Goal: Information Seeking & Learning: Find specific fact

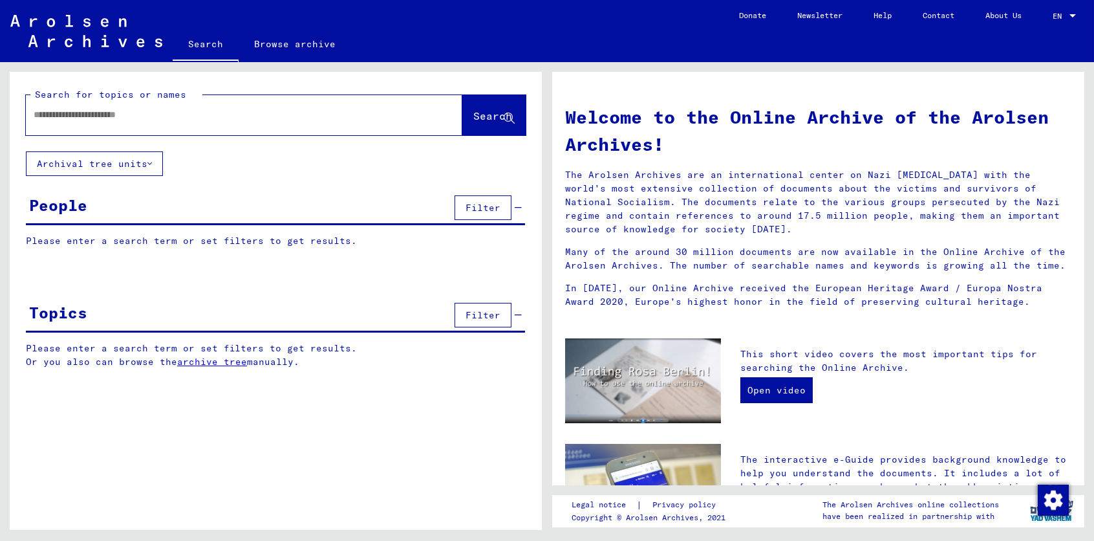
click at [52, 117] on input "text" at bounding box center [229, 115] width 390 height 14
type input "**********"
click at [475, 110] on span "Search" at bounding box center [492, 115] width 39 height 13
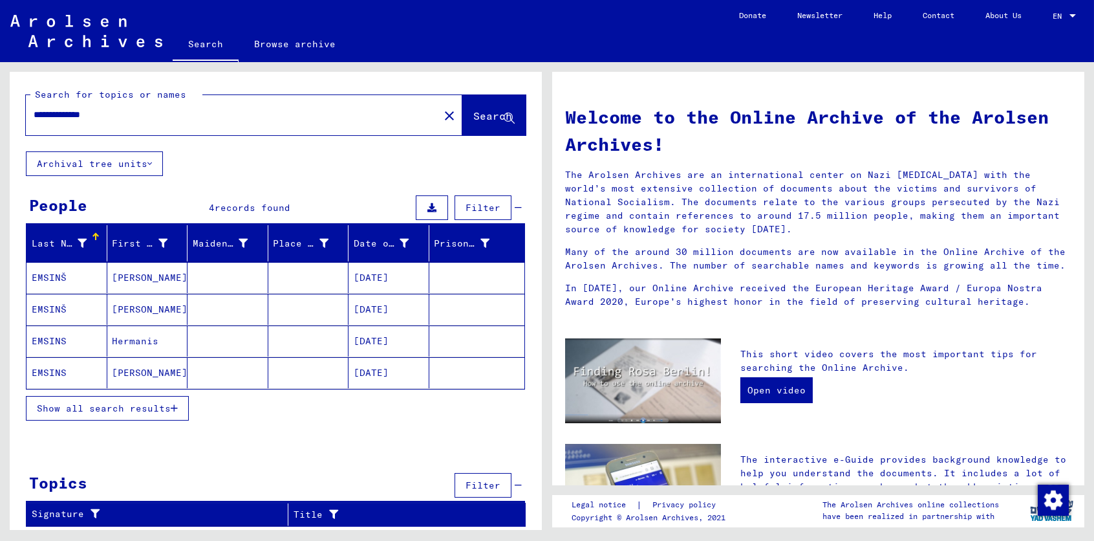
click at [76, 274] on mat-cell "EMSINŠ" at bounding box center [67, 277] width 81 height 31
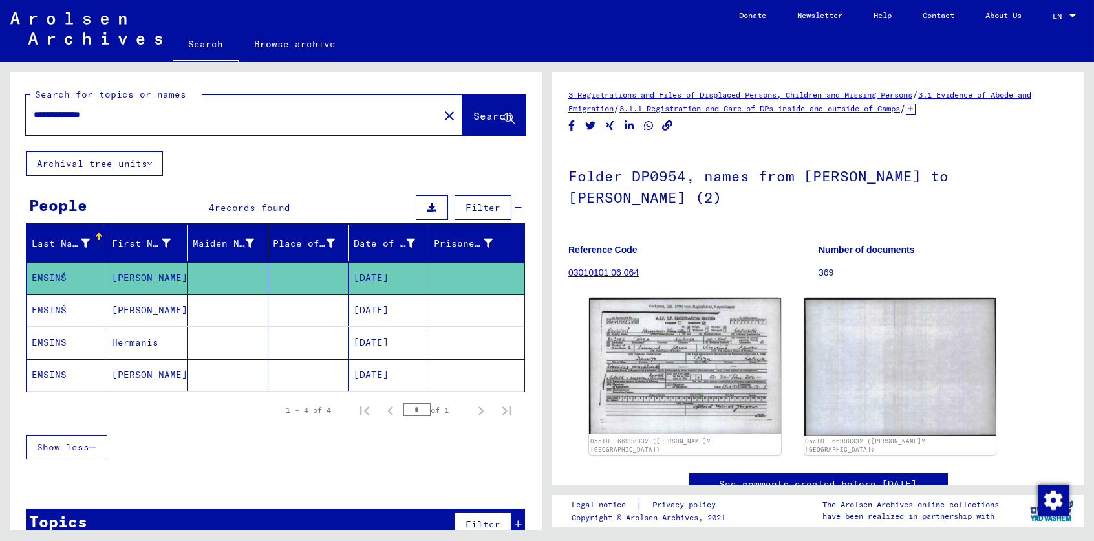
click at [69, 305] on mat-cell "EMSINŠ" at bounding box center [67, 310] width 81 height 32
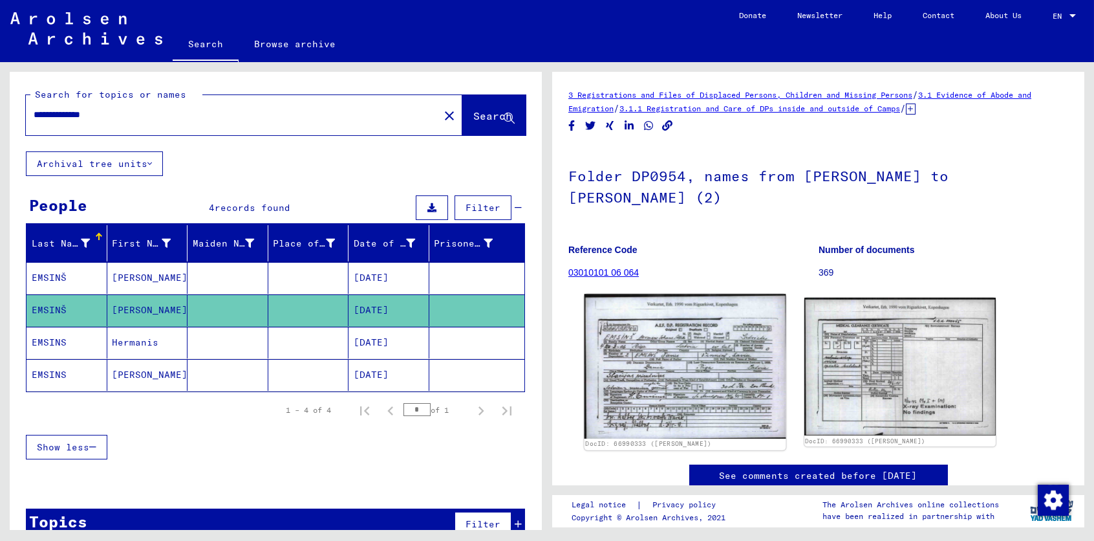
click at [708, 383] on img at bounding box center [685, 366] width 201 height 145
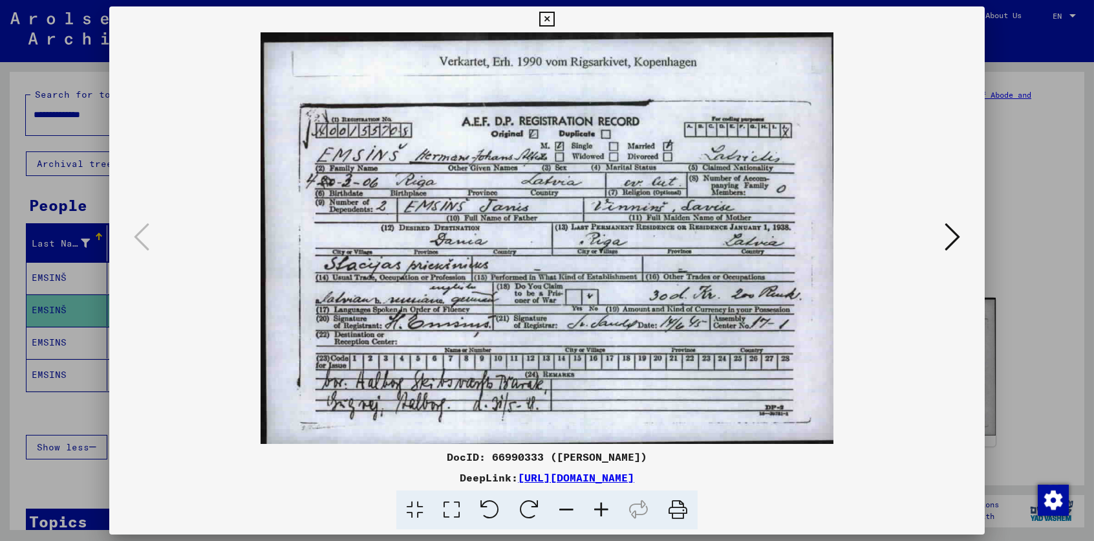
click at [957, 237] on icon at bounding box center [953, 236] width 16 height 31
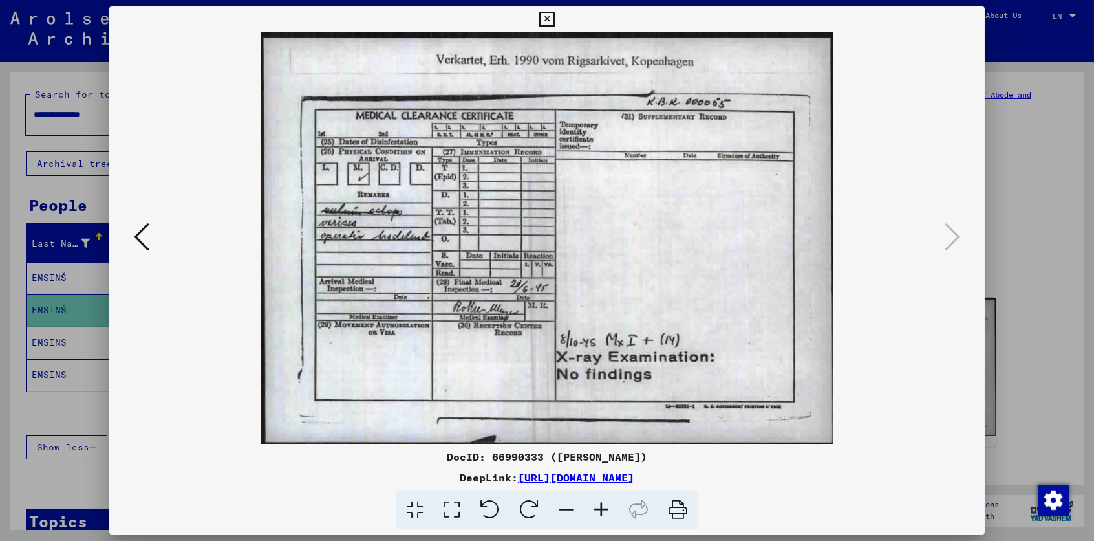
click at [136, 230] on icon at bounding box center [142, 236] width 16 height 31
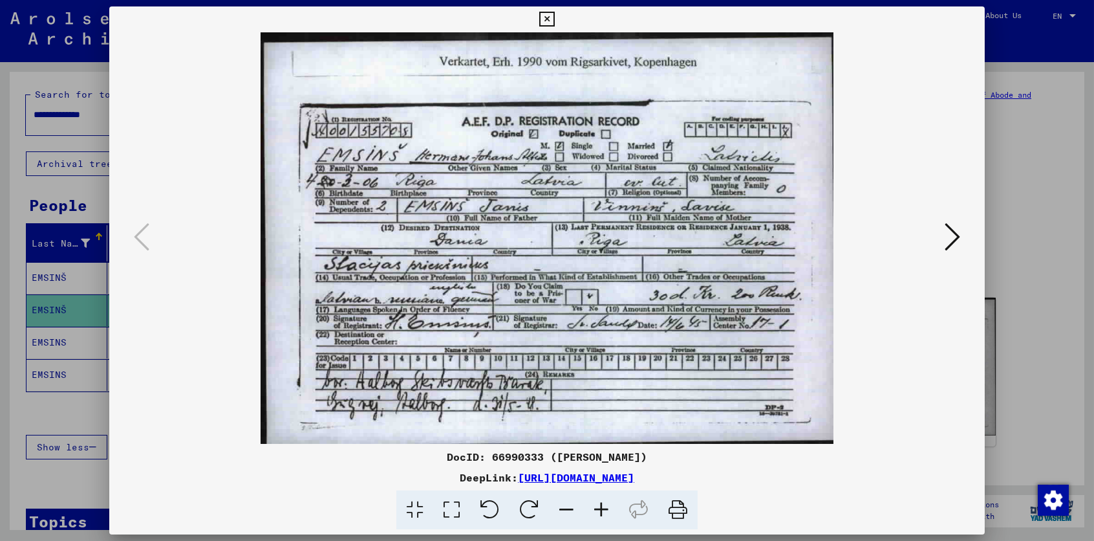
click at [56, 341] on div at bounding box center [547, 270] width 1094 height 541
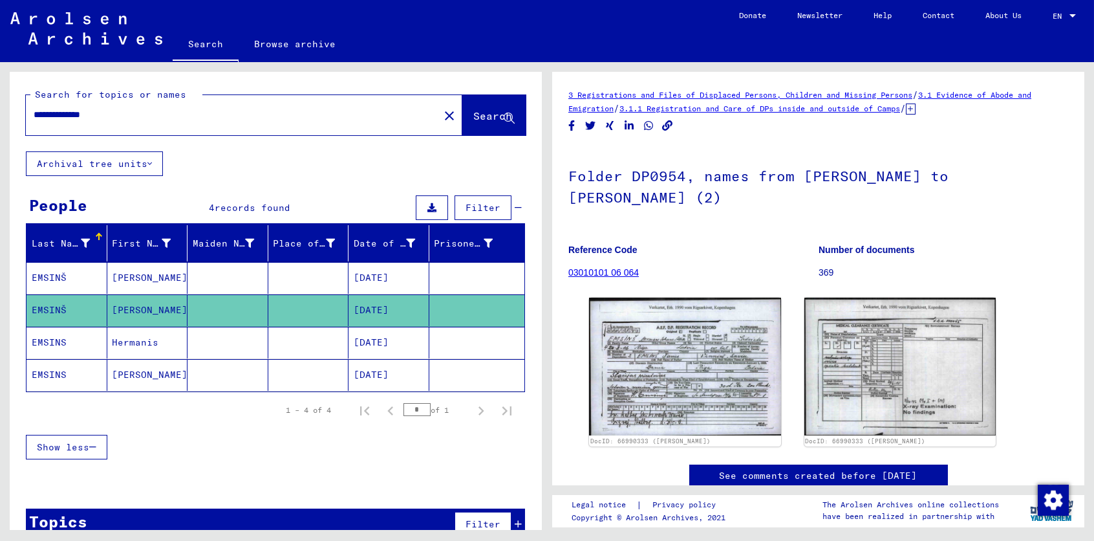
click at [58, 339] on mat-cell "EMSINS" at bounding box center [67, 343] width 81 height 32
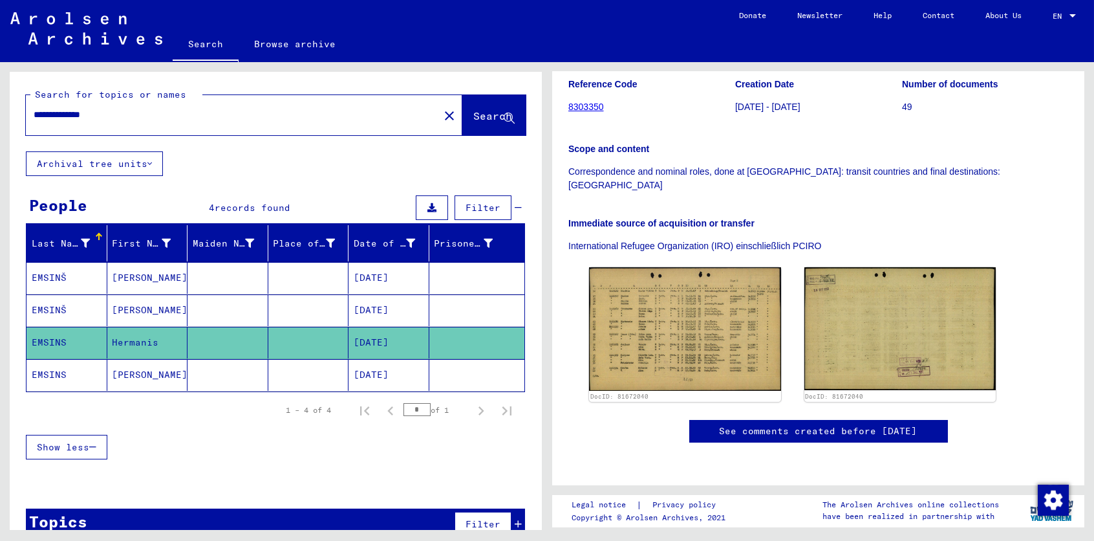
scroll to position [220, 0]
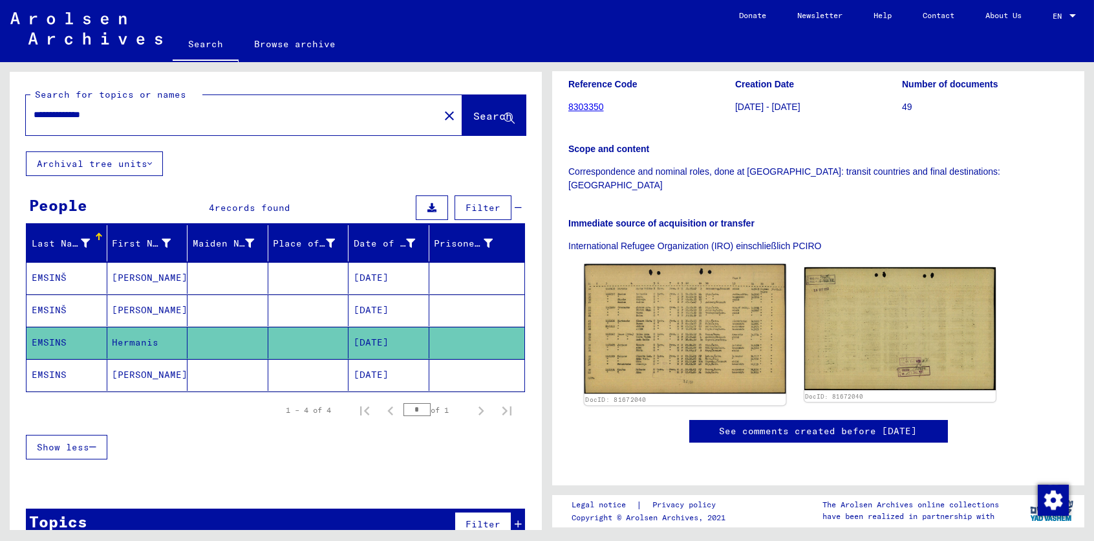
click at [664, 270] on img at bounding box center [685, 329] width 201 height 130
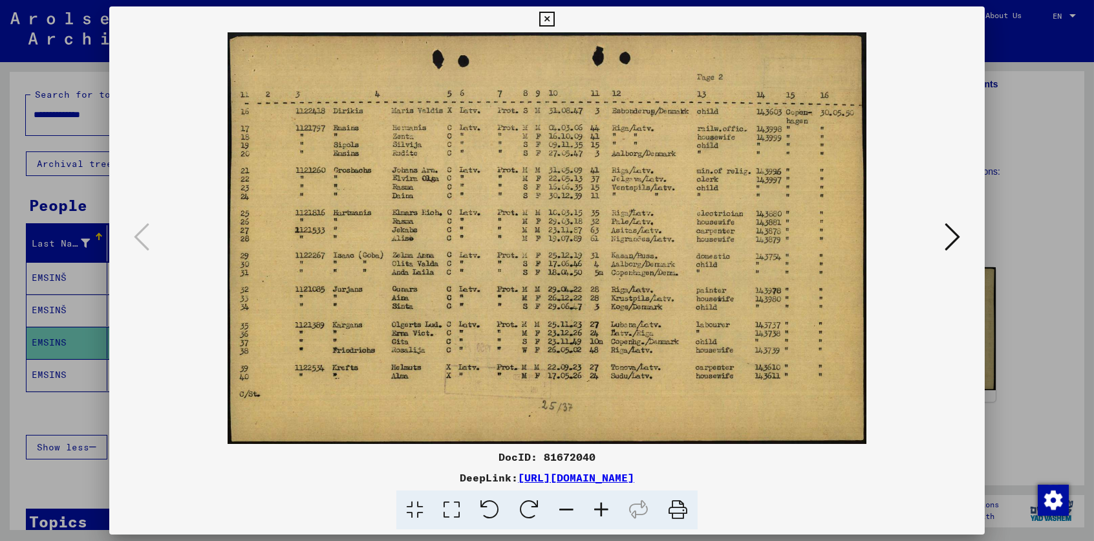
click at [951, 233] on icon at bounding box center [953, 236] width 16 height 31
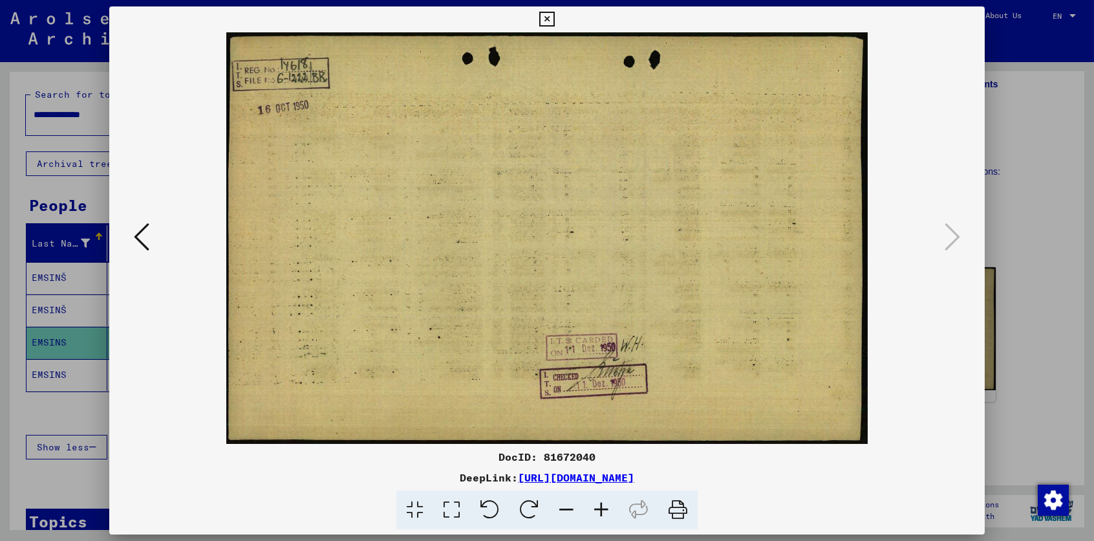
click at [55, 365] on div at bounding box center [547, 270] width 1094 height 541
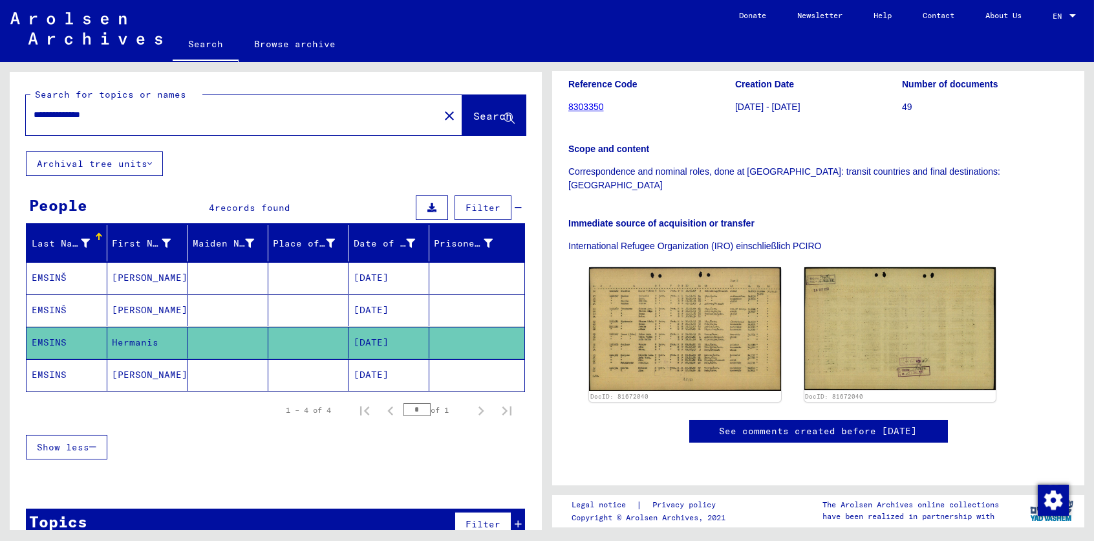
click at [55, 365] on mat-cell "EMSINS" at bounding box center [67, 375] width 81 height 32
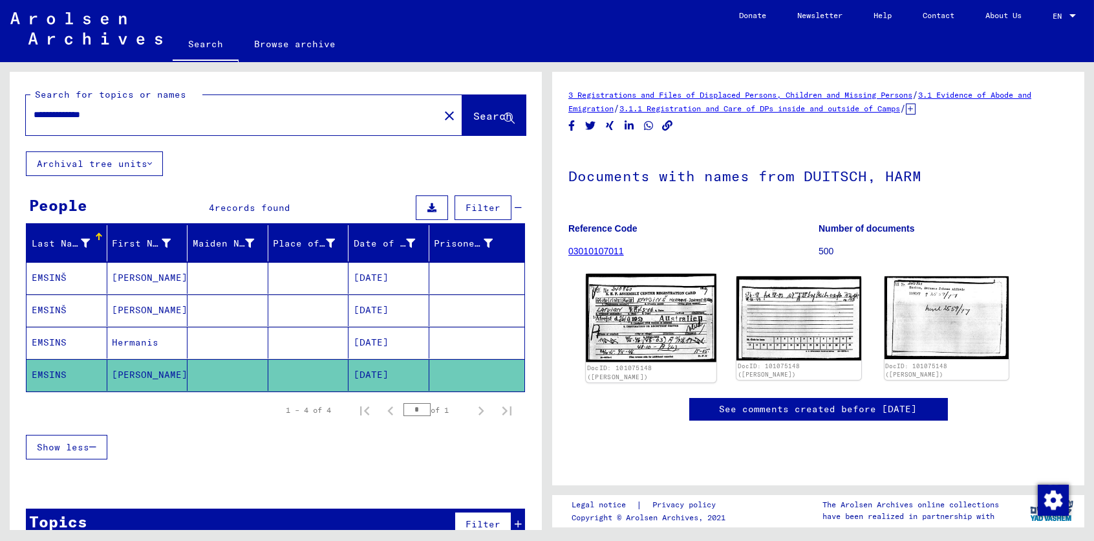
click at [664, 334] on img at bounding box center [651, 318] width 131 height 88
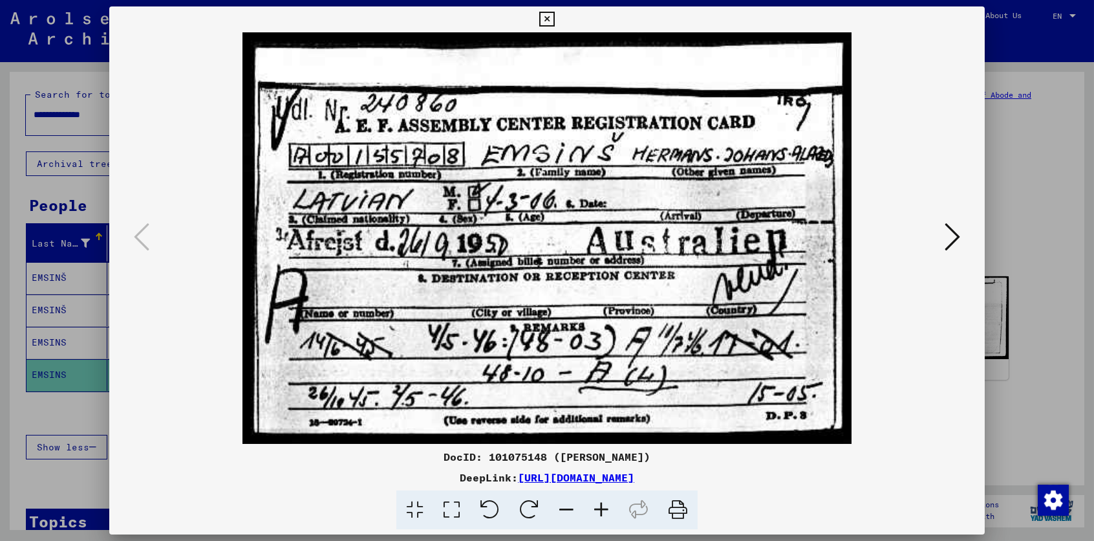
click at [955, 237] on icon at bounding box center [953, 236] width 16 height 31
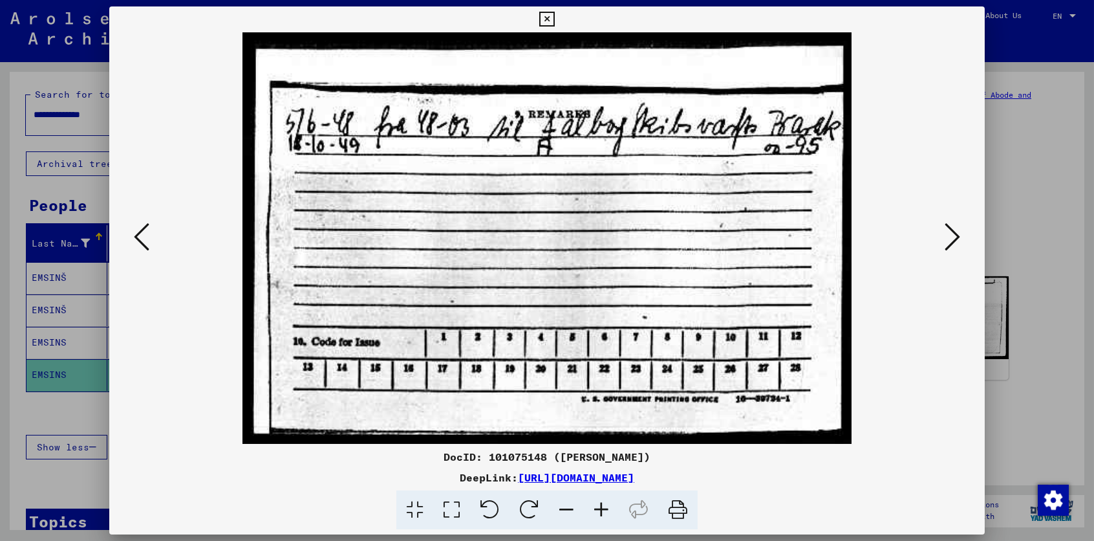
click at [67, 374] on div at bounding box center [547, 270] width 1094 height 541
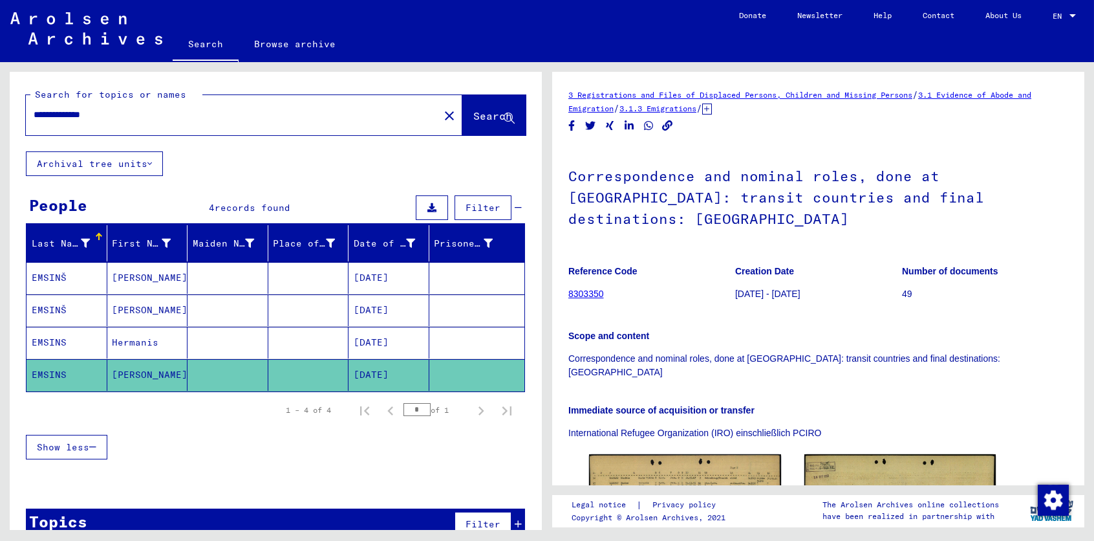
click at [127, 116] on input "**********" at bounding box center [233, 115] width 398 height 14
click at [581, 290] on link "8303350" at bounding box center [586, 293] width 36 height 10
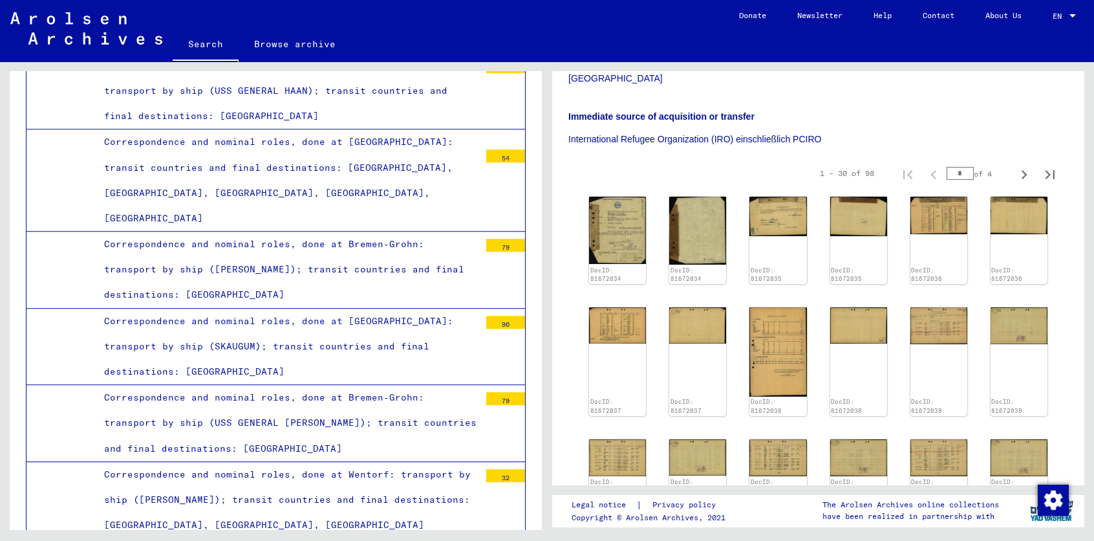
scroll to position [327, 0]
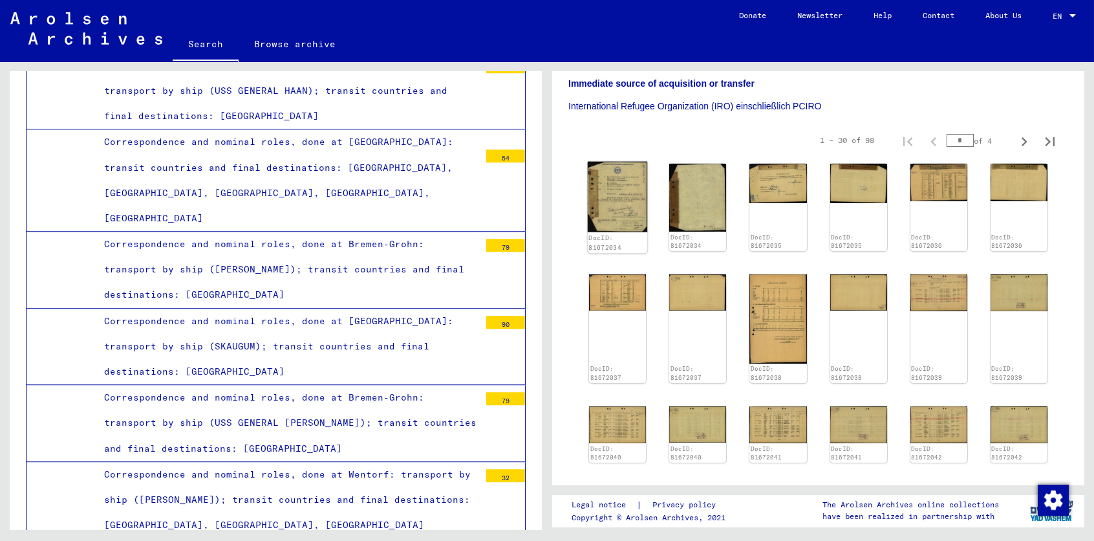
click at [613, 185] on img at bounding box center [618, 197] width 60 height 70
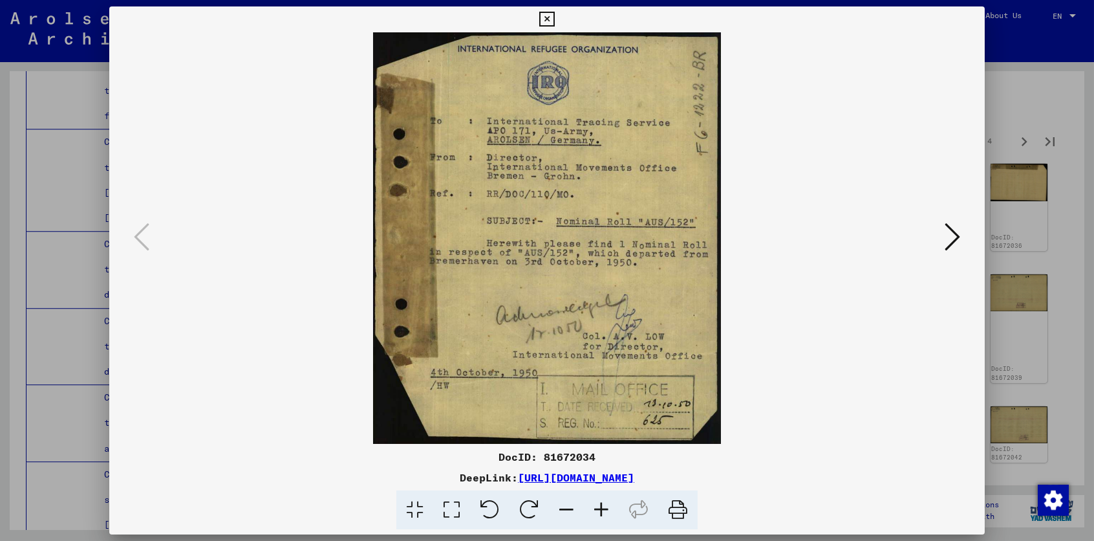
click at [957, 235] on icon at bounding box center [953, 236] width 16 height 31
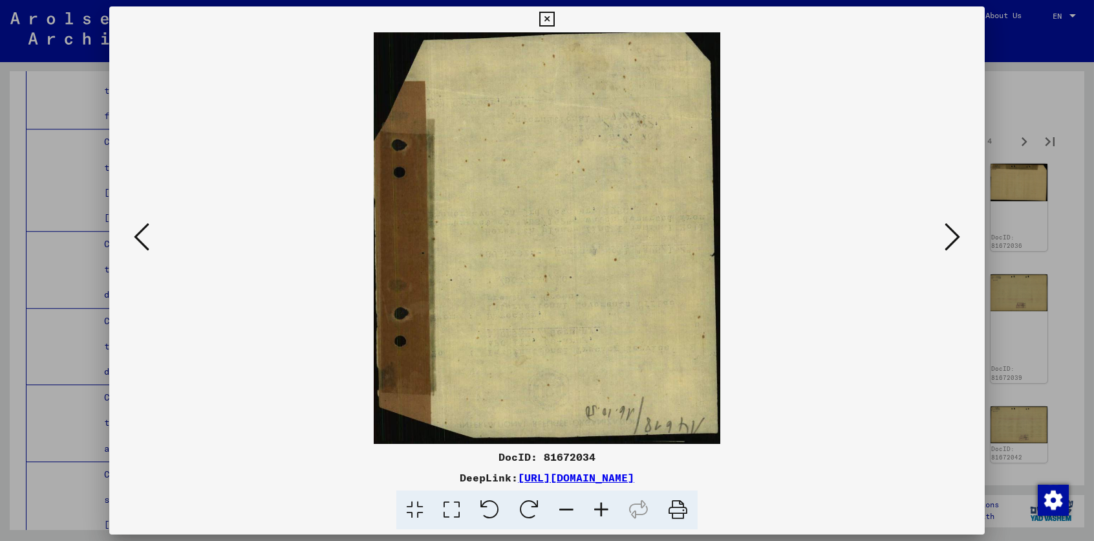
click at [957, 235] on icon at bounding box center [953, 236] width 16 height 31
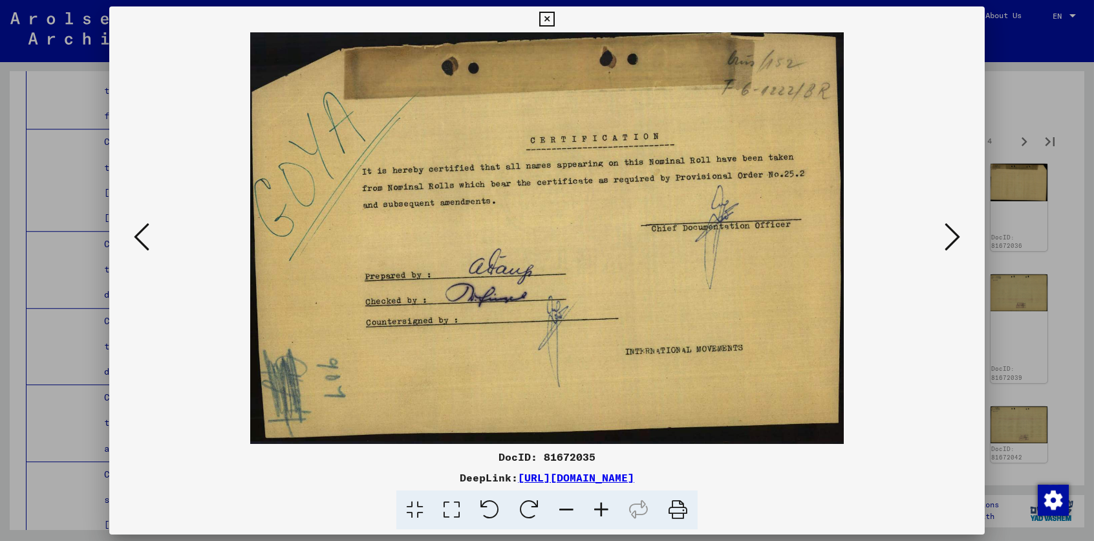
click at [957, 235] on icon at bounding box center [953, 236] width 16 height 31
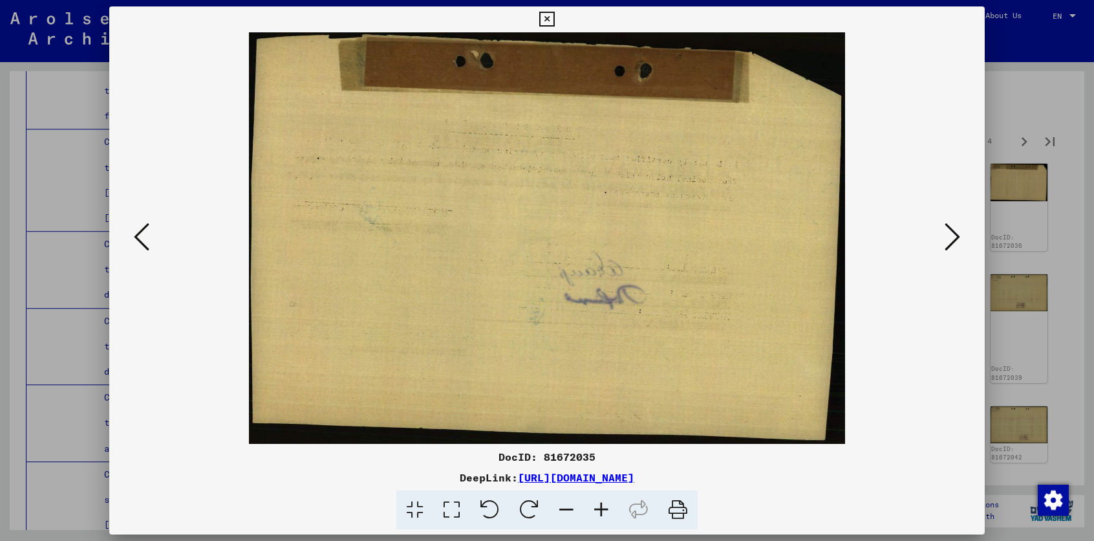
click at [957, 235] on icon at bounding box center [953, 236] width 16 height 31
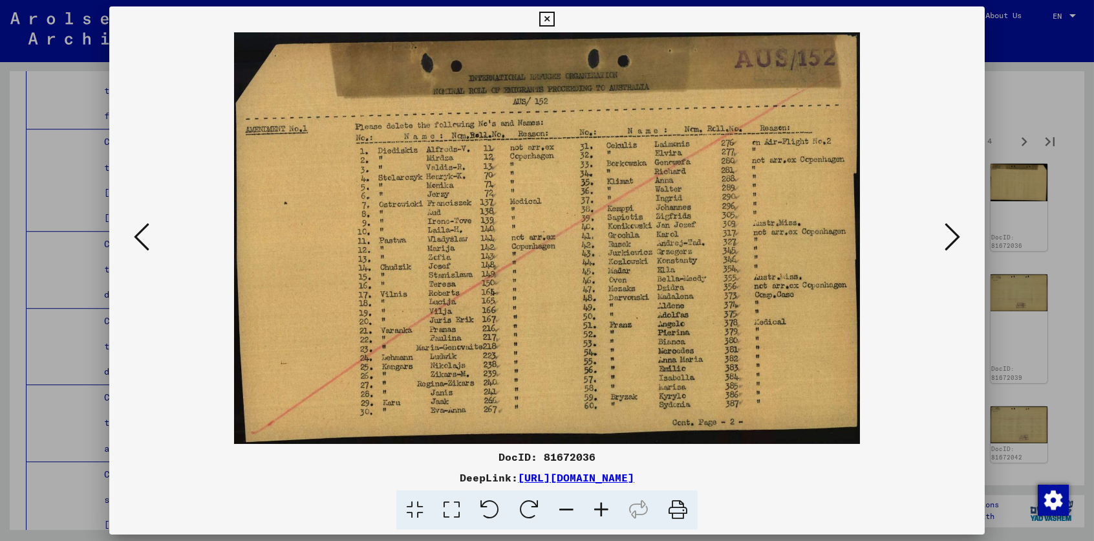
click at [955, 235] on icon at bounding box center [953, 236] width 16 height 31
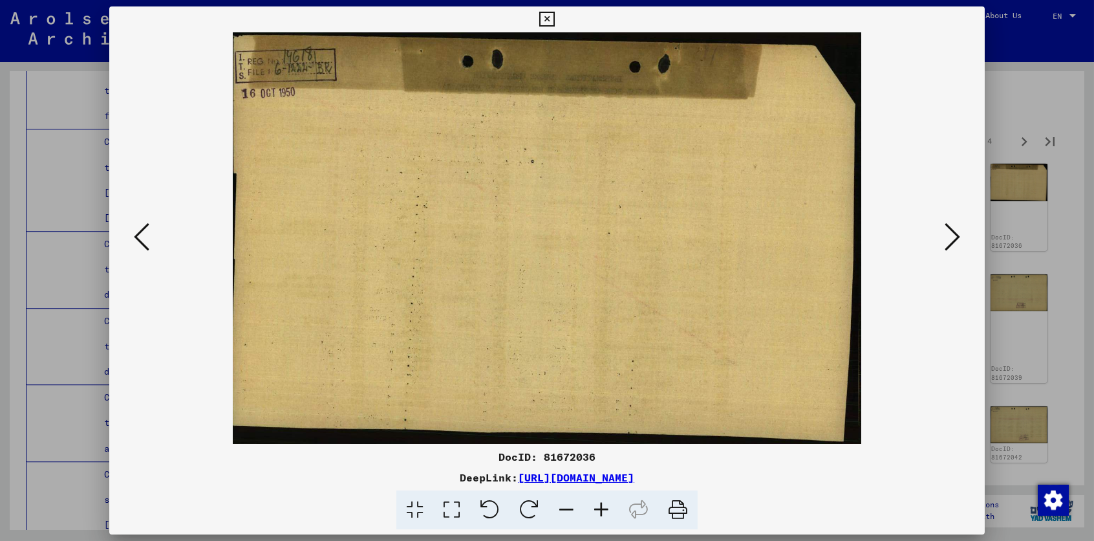
click at [955, 235] on icon at bounding box center [953, 236] width 16 height 31
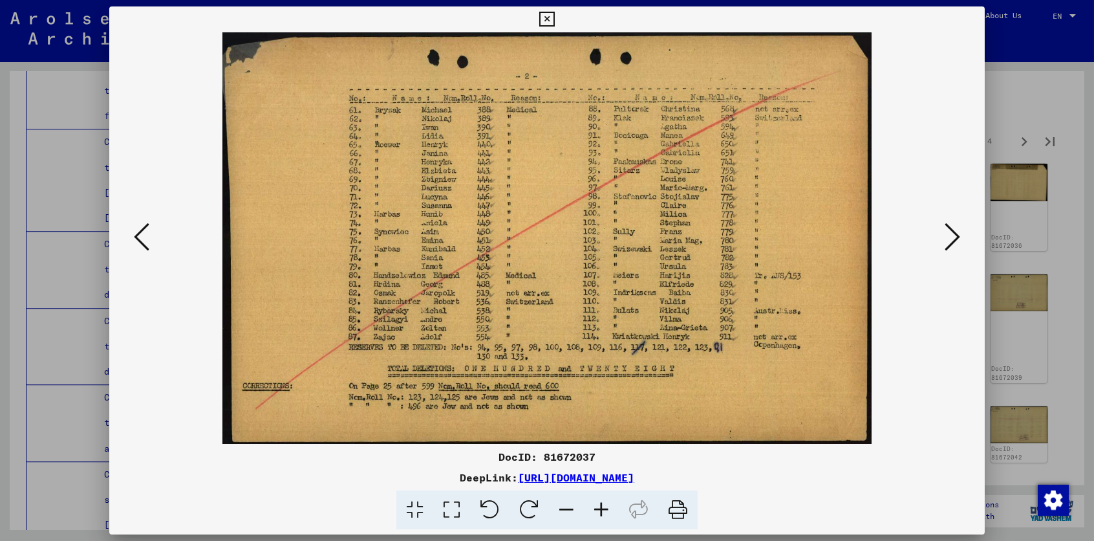
click at [955, 235] on icon at bounding box center [953, 236] width 16 height 31
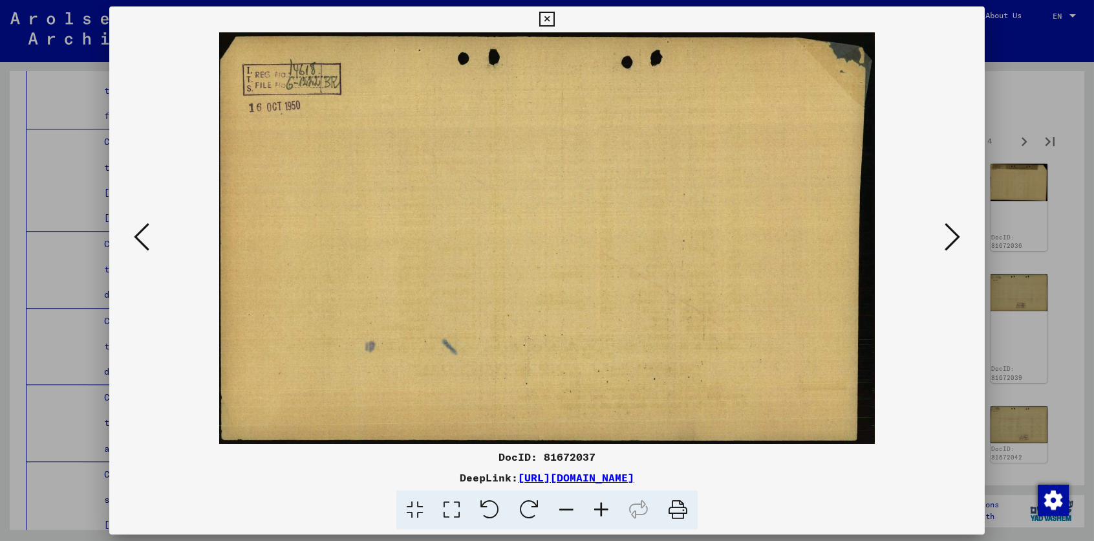
click at [955, 235] on icon at bounding box center [953, 236] width 16 height 31
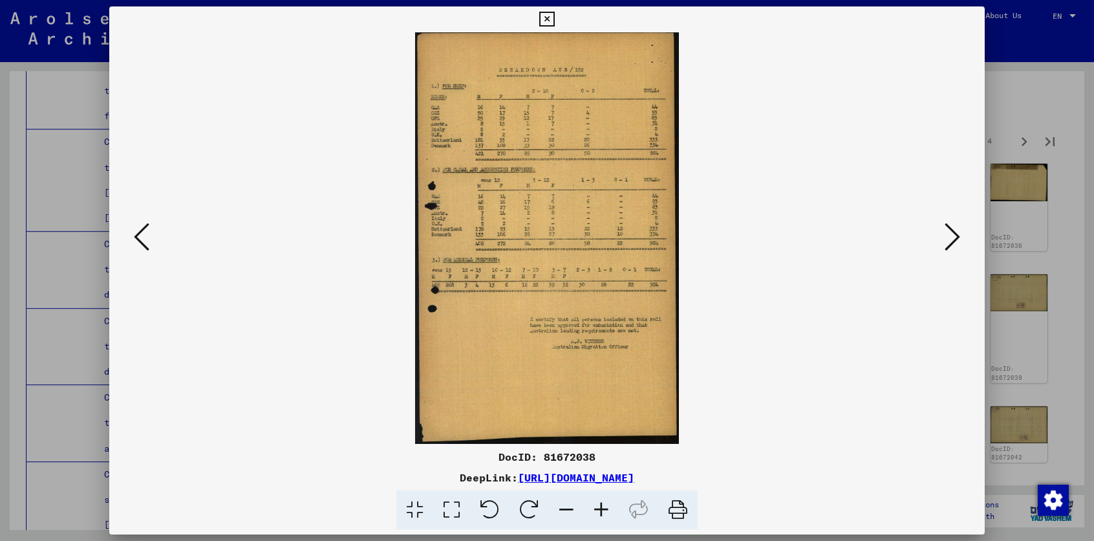
click at [955, 235] on icon at bounding box center [953, 236] width 16 height 31
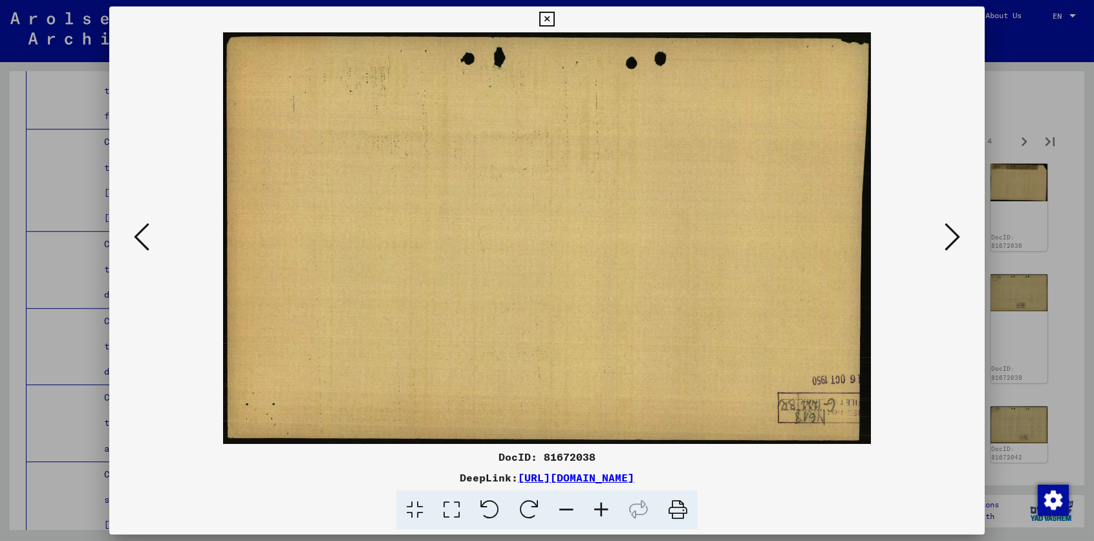
click at [955, 235] on icon at bounding box center [953, 236] width 16 height 31
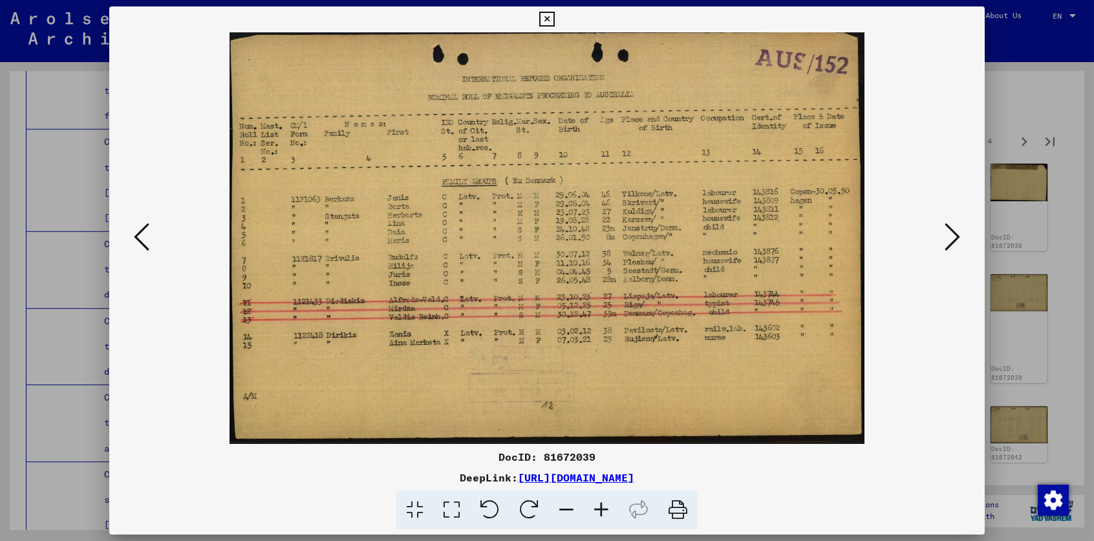
click at [955, 235] on icon at bounding box center [953, 236] width 16 height 31
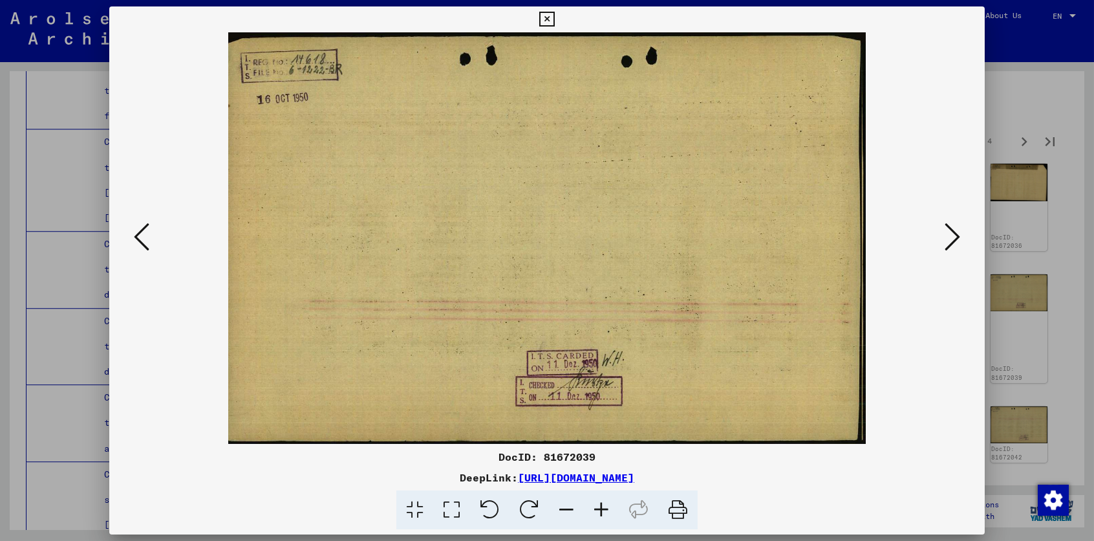
click at [955, 235] on icon at bounding box center [953, 236] width 16 height 31
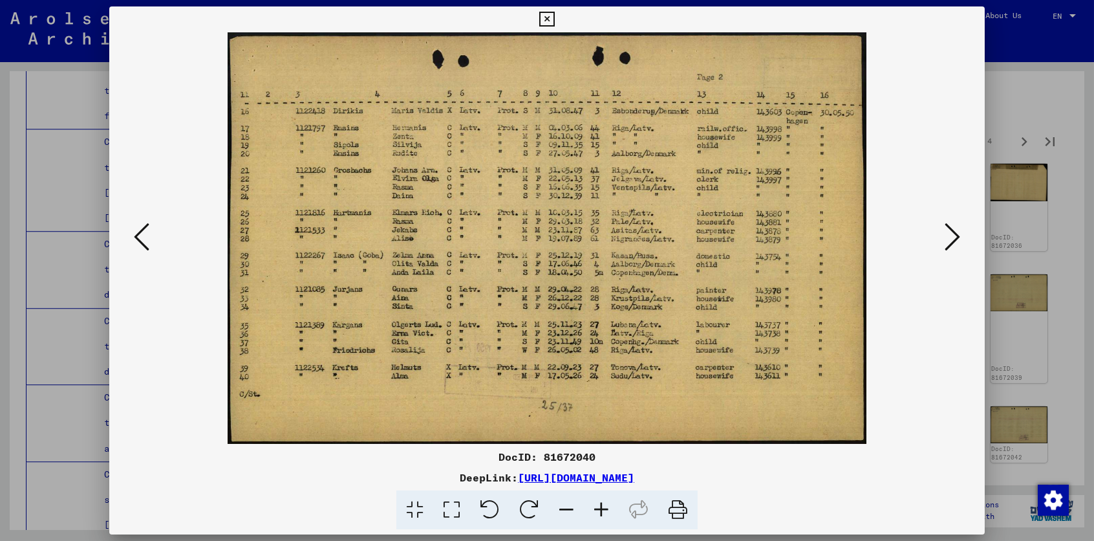
click at [955, 235] on icon at bounding box center [953, 236] width 16 height 31
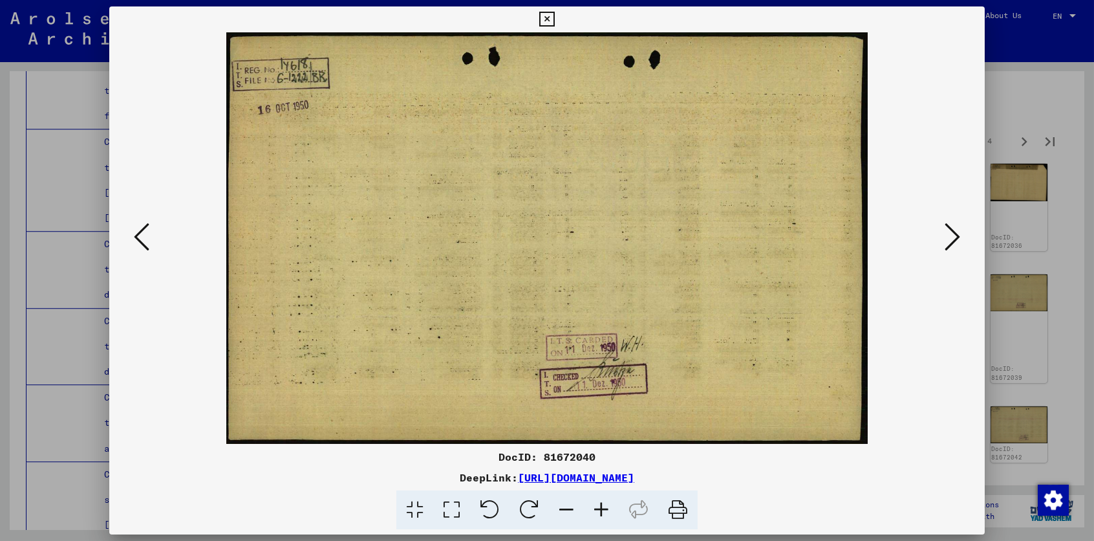
click at [955, 235] on icon at bounding box center [953, 236] width 16 height 31
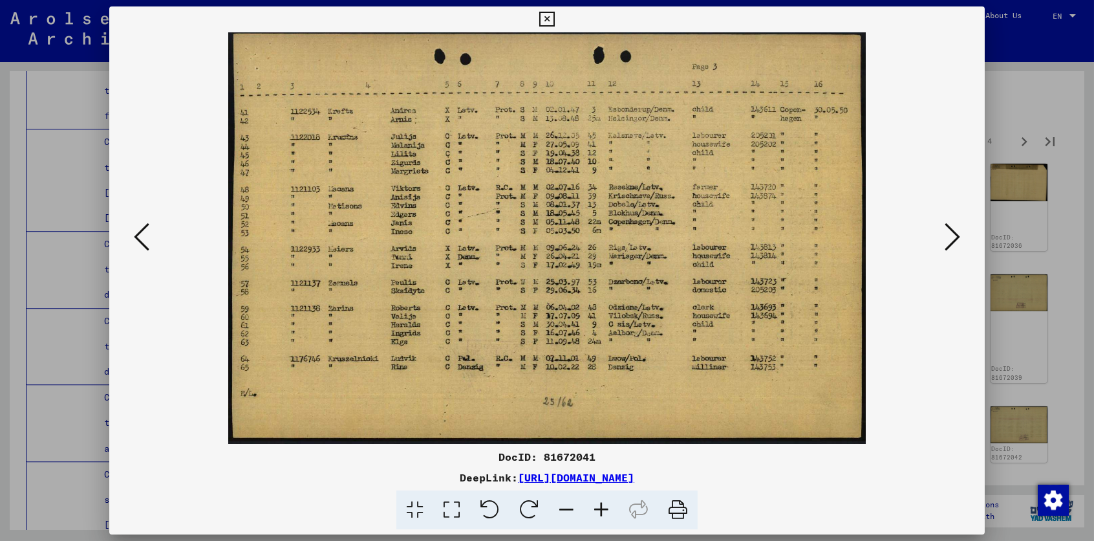
click at [955, 235] on icon at bounding box center [953, 236] width 16 height 31
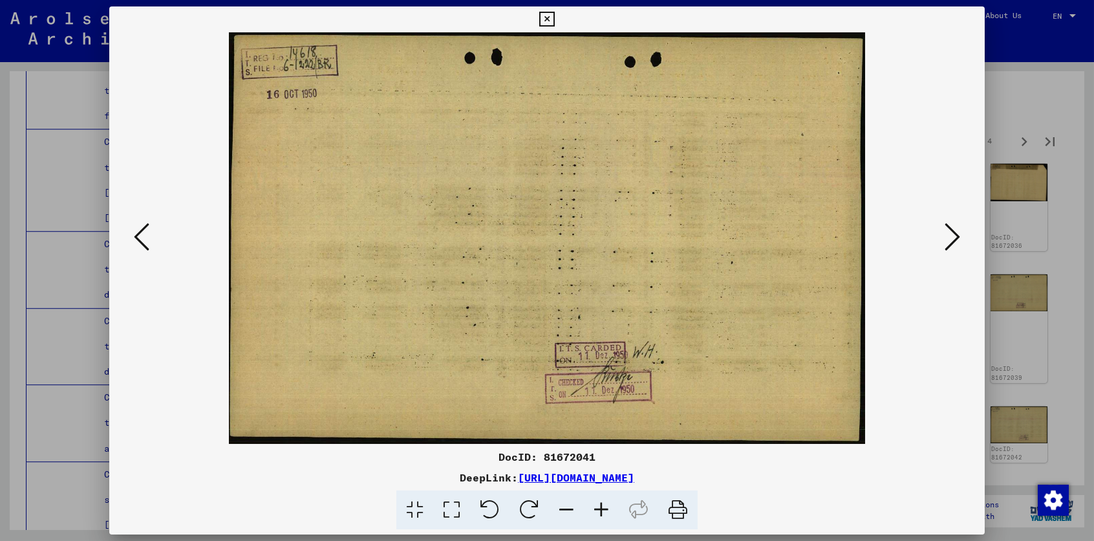
click at [955, 235] on icon at bounding box center [953, 236] width 16 height 31
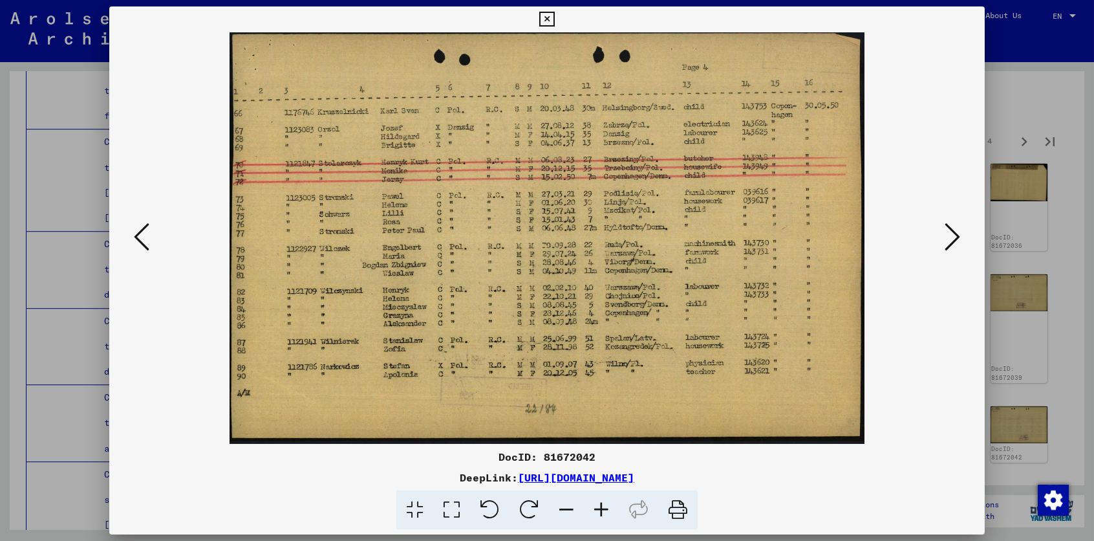
click at [955, 235] on icon at bounding box center [953, 236] width 16 height 31
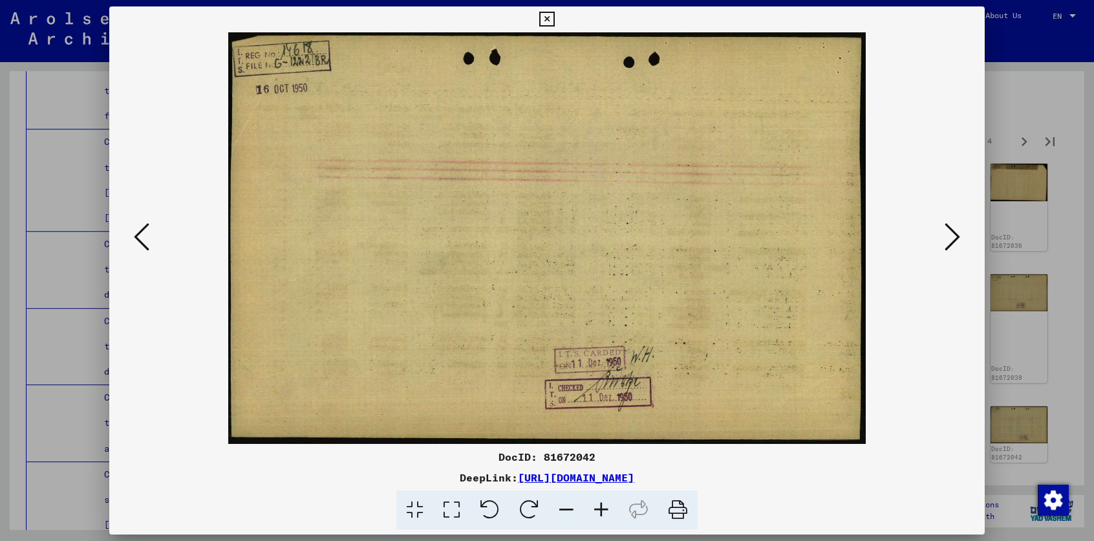
click at [955, 235] on icon at bounding box center [953, 236] width 16 height 31
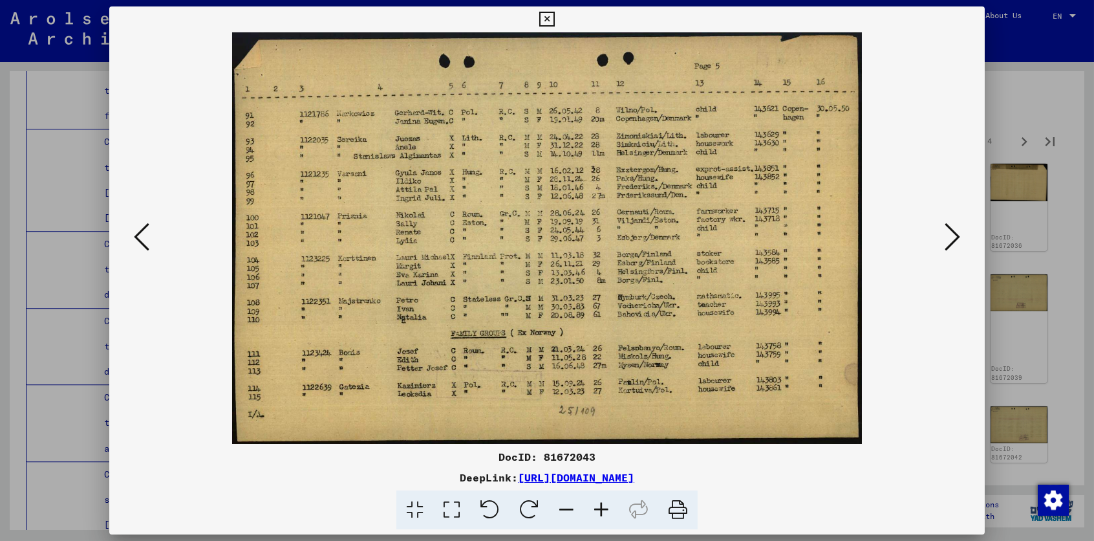
click at [955, 235] on icon at bounding box center [953, 236] width 16 height 31
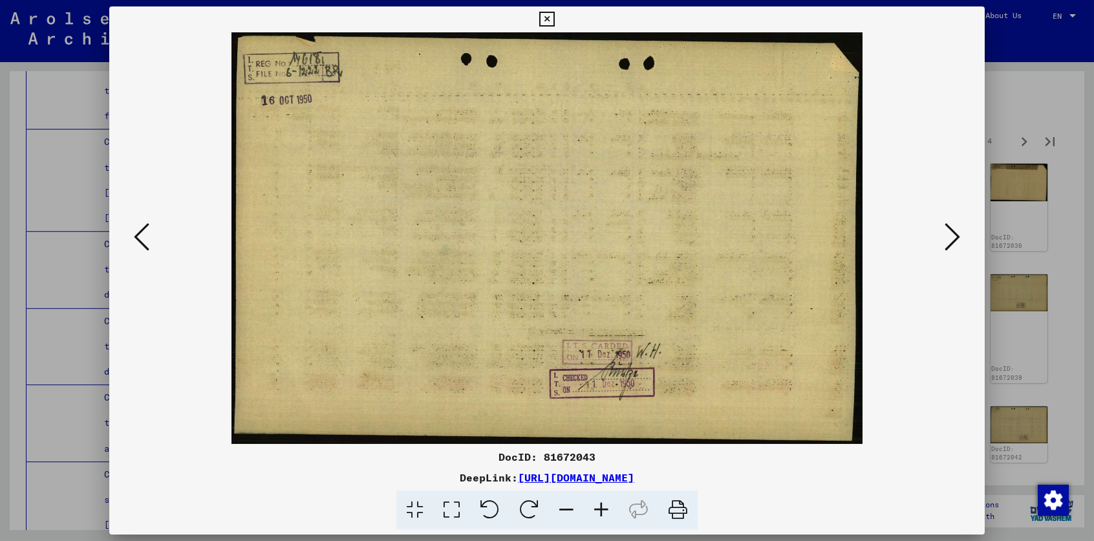
click at [955, 235] on icon at bounding box center [953, 236] width 16 height 31
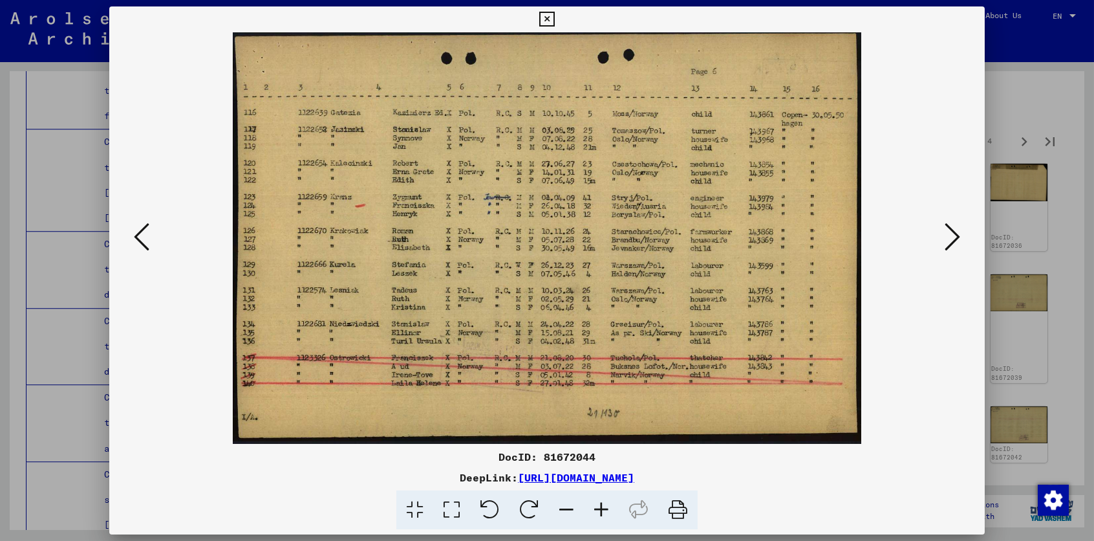
click at [955, 235] on icon at bounding box center [953, 236] width 16 height 31
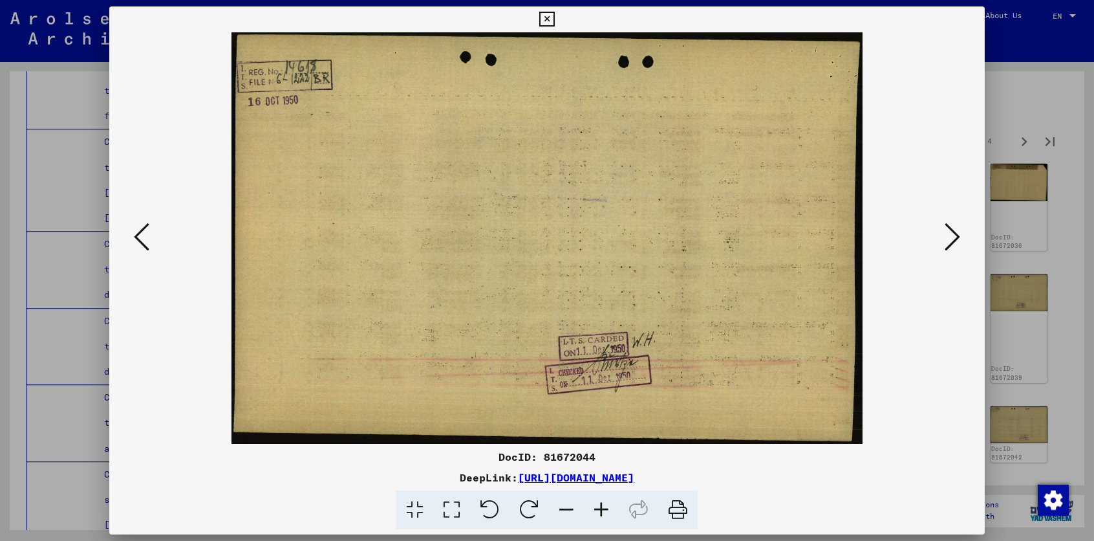
click at [955, 235] on icon at bounding box center [953, 236] width 16 height 31
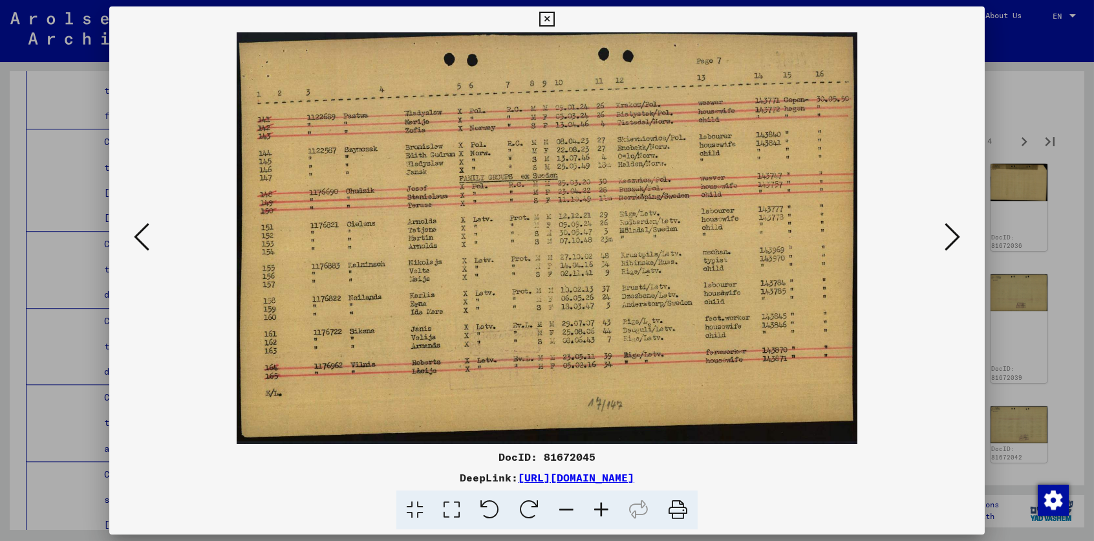
click at [955, 235] on icon at bounding box center [953, 236] width 16 height 31
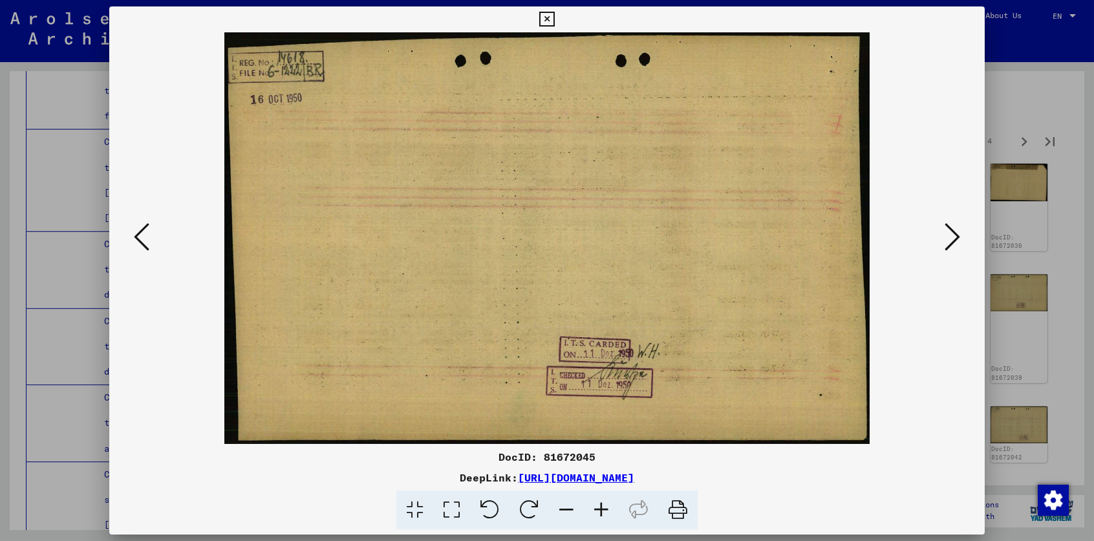
click at [955, 235] on icon at bounding box center [953, 236] width 16 height 31
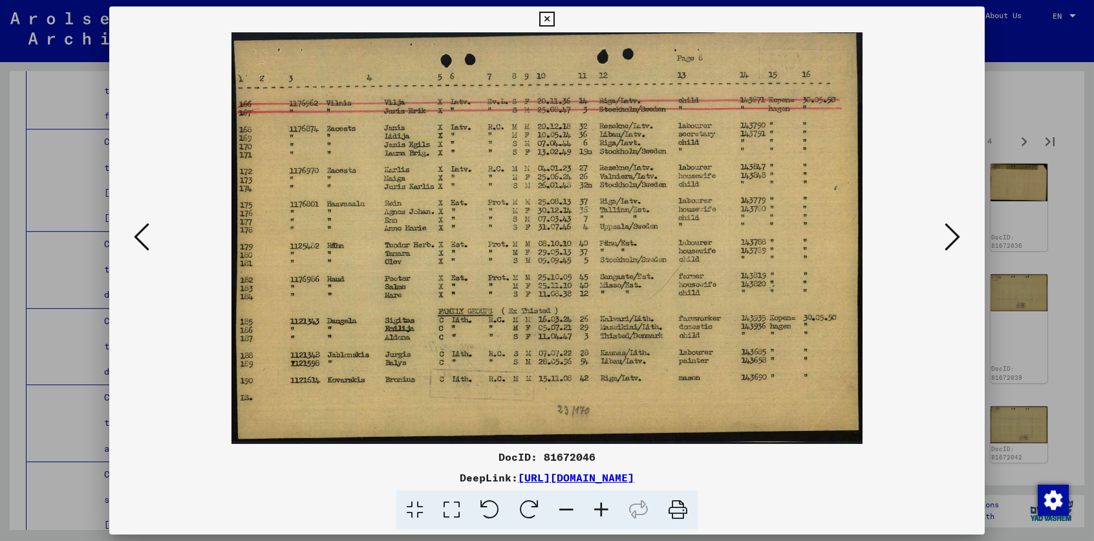
click at [955, 235] on icon at bounding box center [953, 236] width 16 height 31
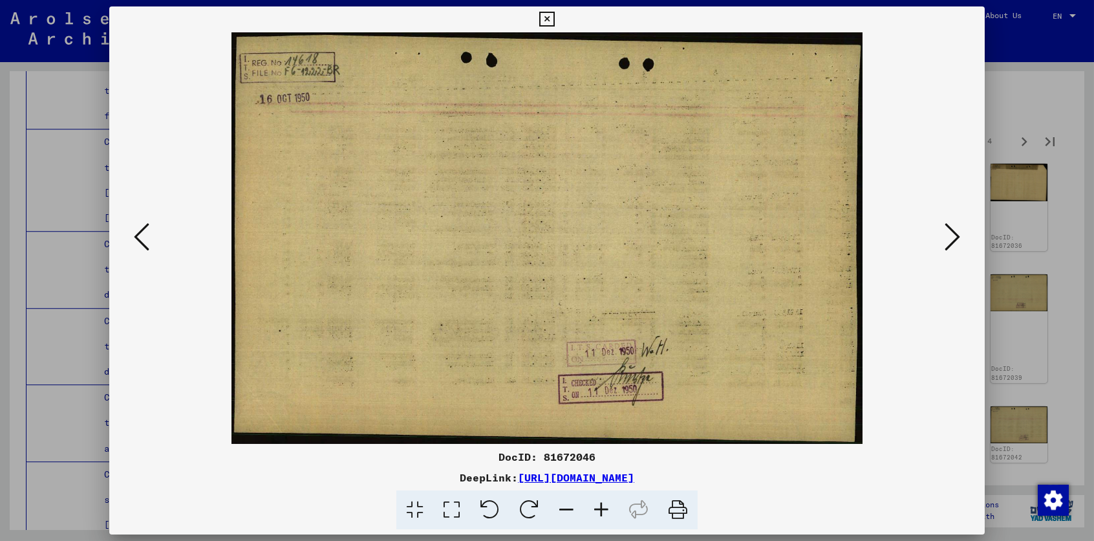
click at [955, 235] on icon at bounding box center [953, 236] width 16 height 31
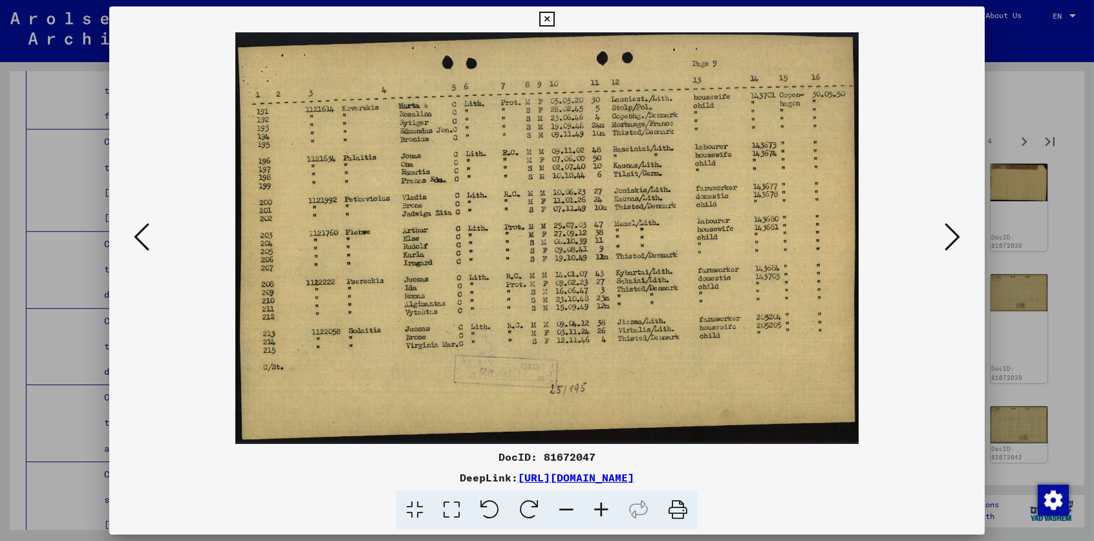
click at [955, 235] on icon at bounding box center [953, 236] width 16 height 31
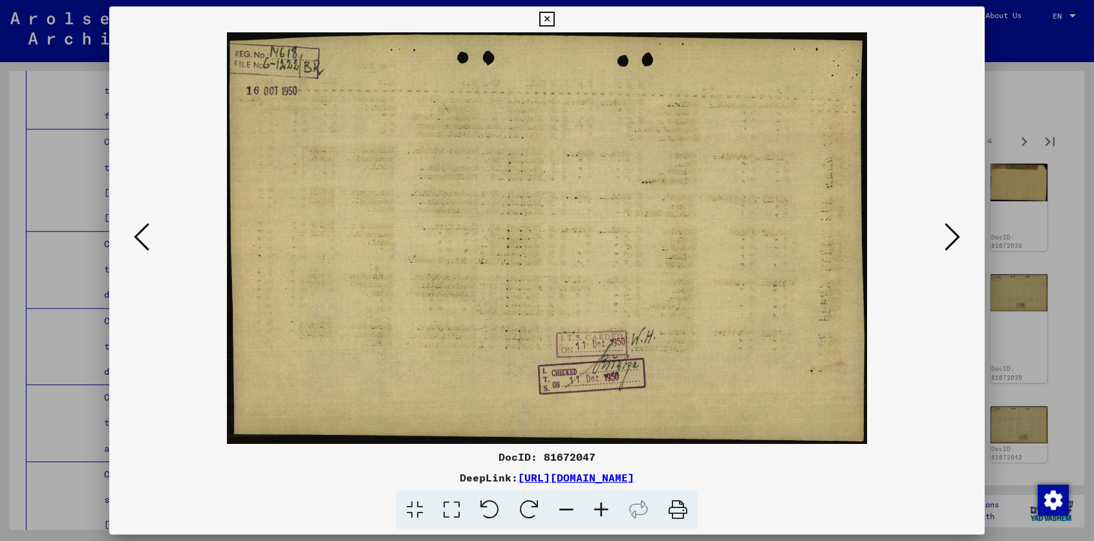
click at [955, 235] on icon at bounding box center [953, 236] width 16 height 31
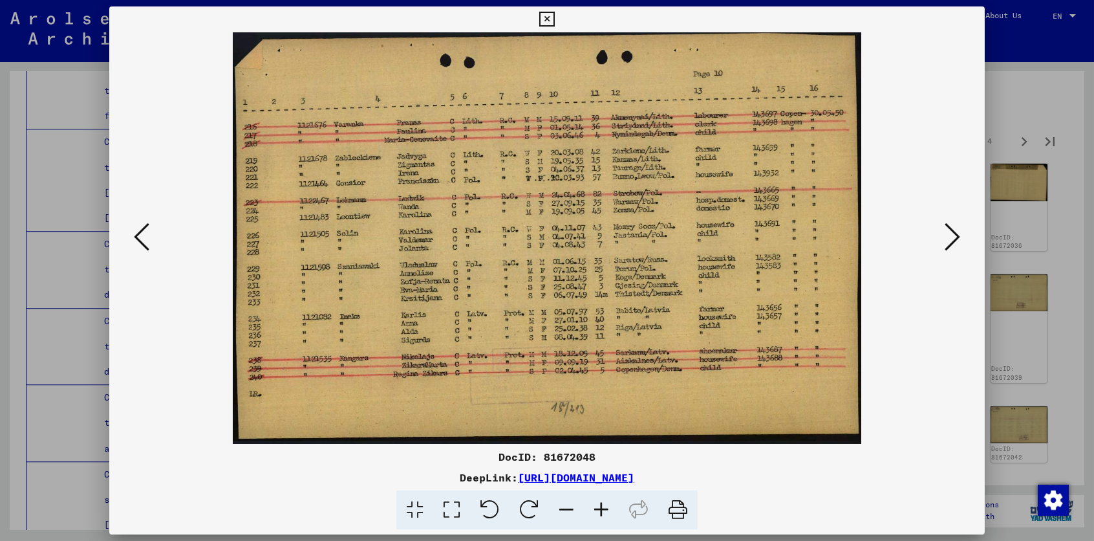
click at [955, 235] on icon at bounding box center [953, 236] width 16 height 31
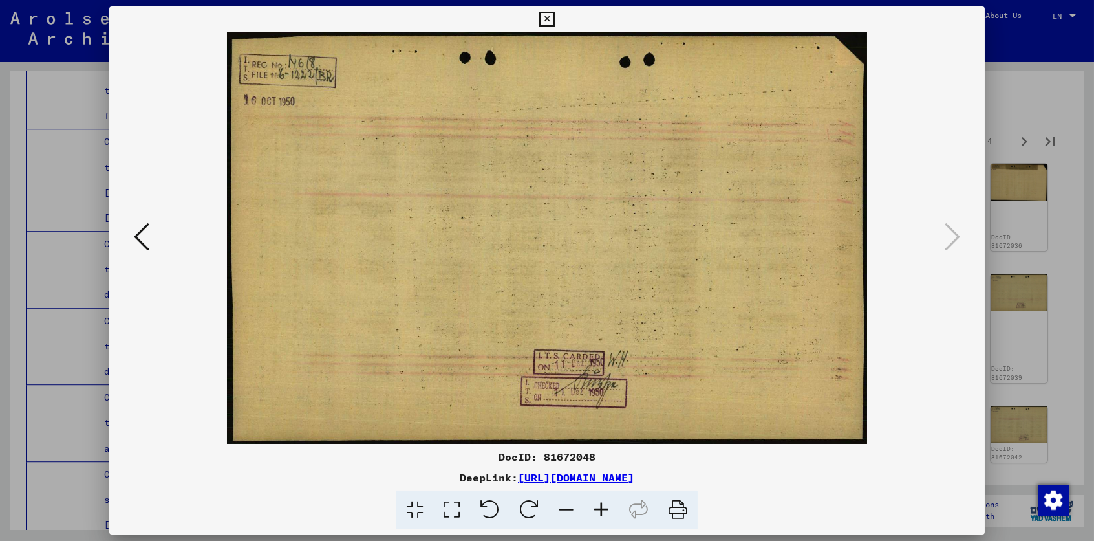
click at [61, 295] on div at bounding box center [547, 270] width 1094 height 541
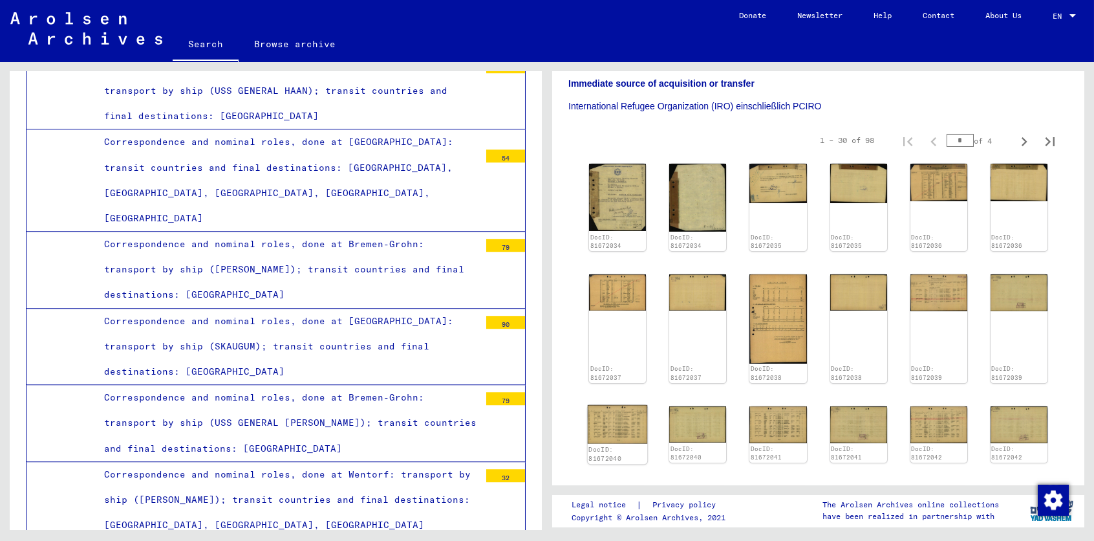
click at [614, 405] on img at bounding box center [618, 424] width 60 height 39
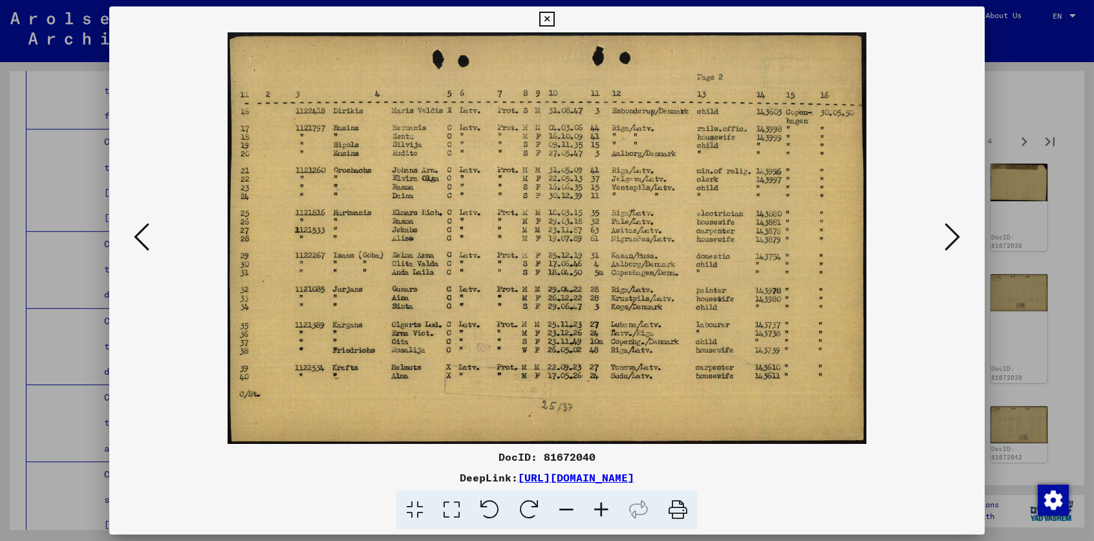
click at [81, 294] on div at bounding box center [547, 270] width 1094 height 541
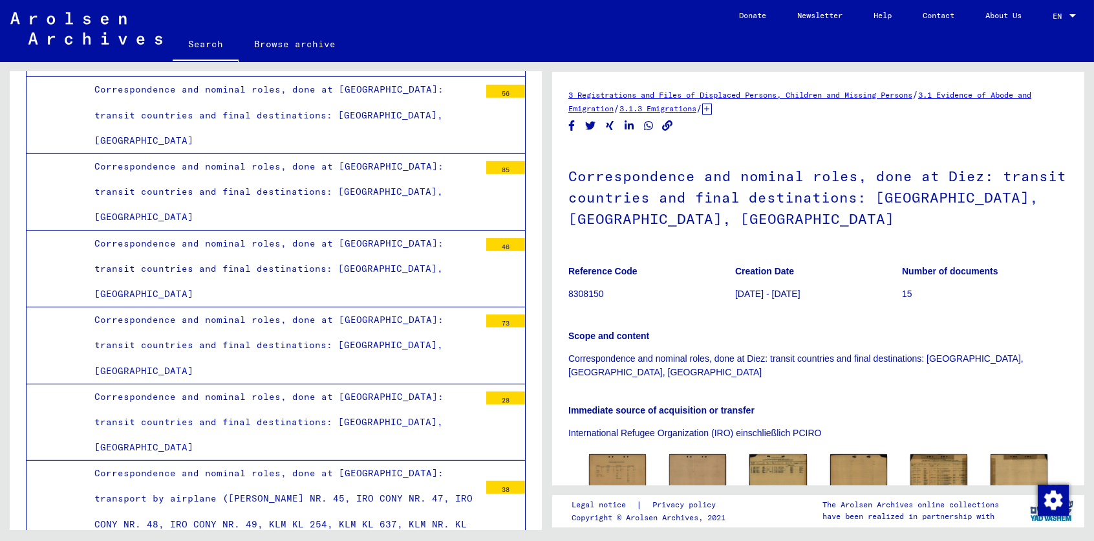
scroll to position [5168, 0]
